Goal: Obtain resource: Download file/media

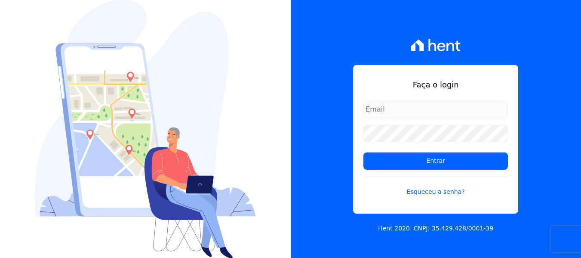
click at [393, 110] on input "email" at bounding box center [435, 109] width 145 height 17
type input "[PERSON_NAME][EMAIL_ADDRESS][DOMAIN_NAME]"
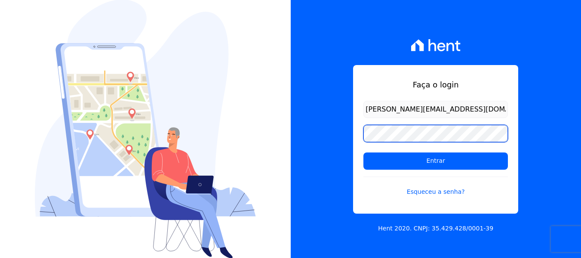
click at [363, 152] on input "Entrar" at bounding box center [435, 160] width 145 height 17
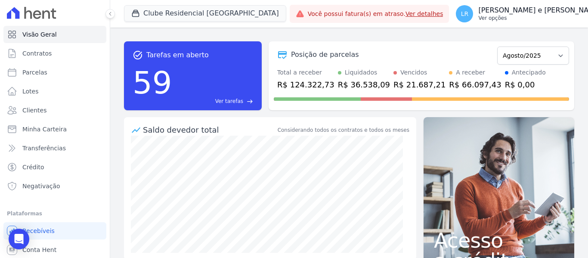
click at [478, 15] on p "Ver opções" at bounding box center [539, 18] width 123 height 7
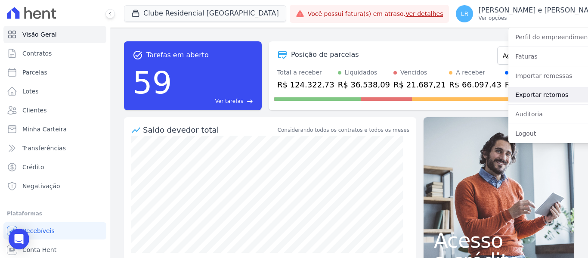
click at [508, 95] on link "Exportar retornos" at bounding box center [563, 94] width 110 height 15
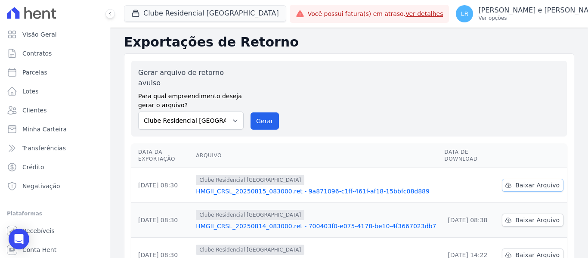
click at [527, 181] on span "Baixar Arquivo" at bounding box center [537, 185] width 44 height 9
